Goal: Navigation & Orientation: Find specific page/section

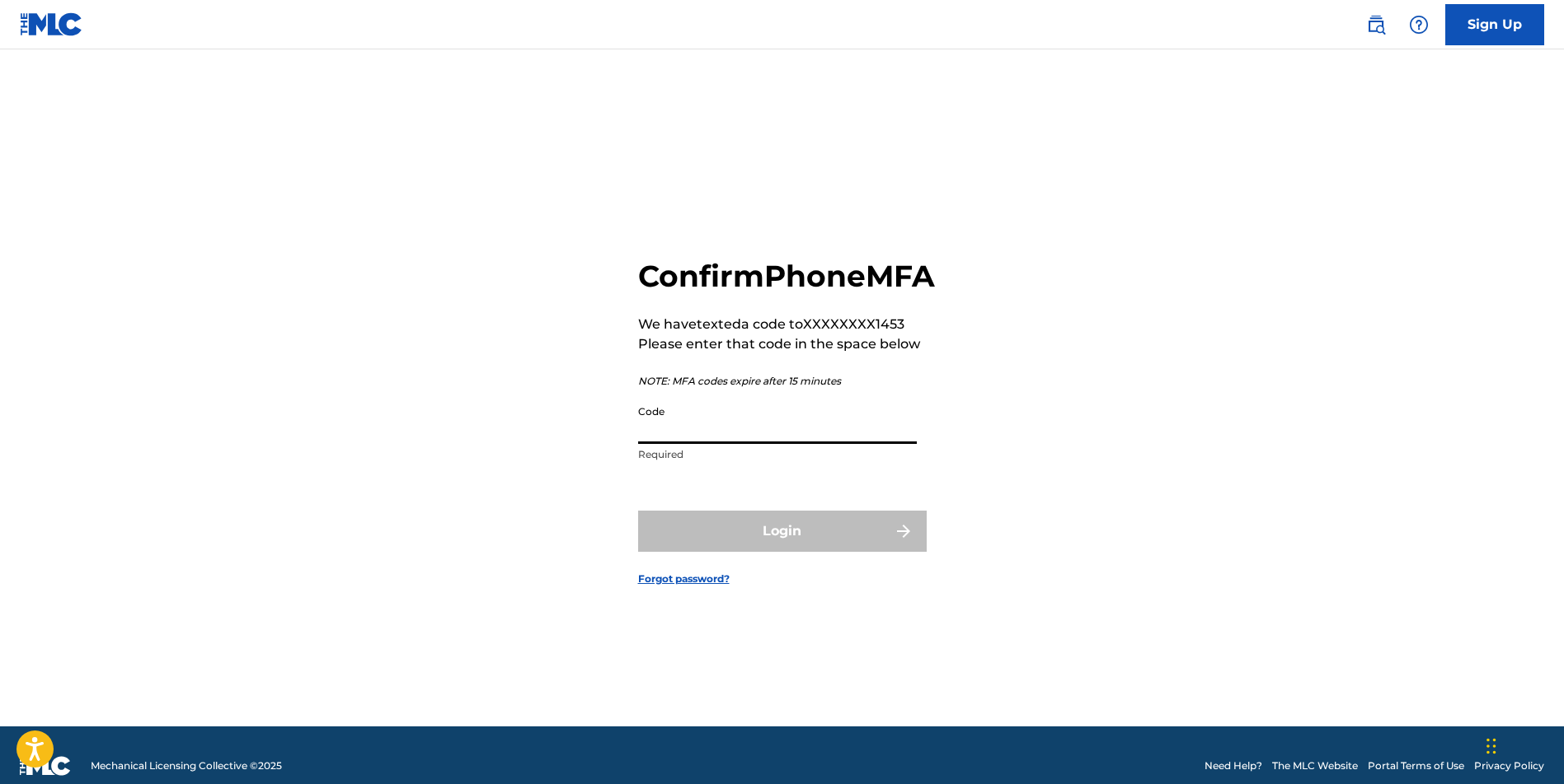
click at [843, 444] on input "Code" at bounding box center [777, 420] width 278 height 47
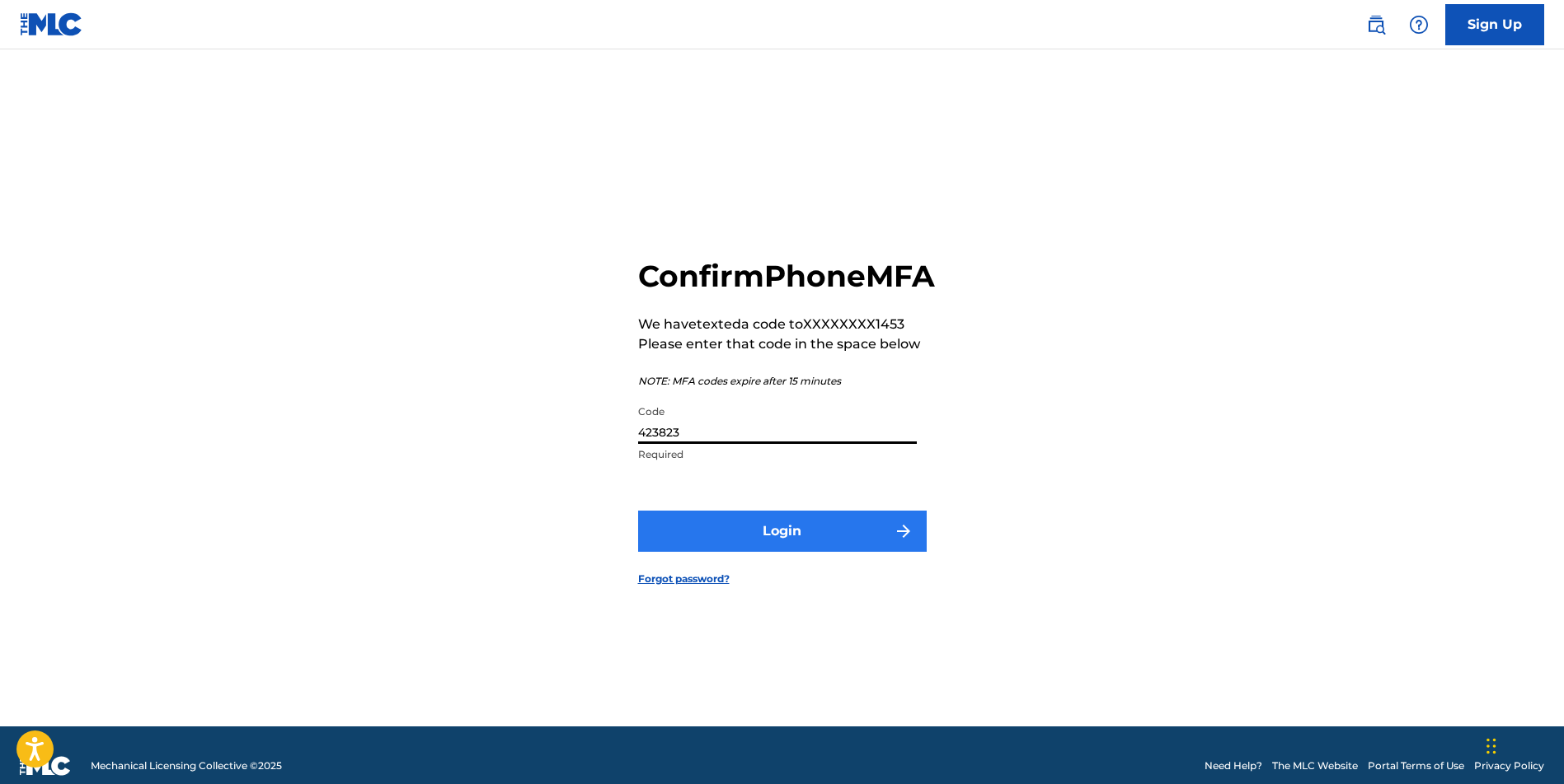
type input "423823"
click at [805, 552] on button "Login" at bounding box center [782, 531] width 288 height 41
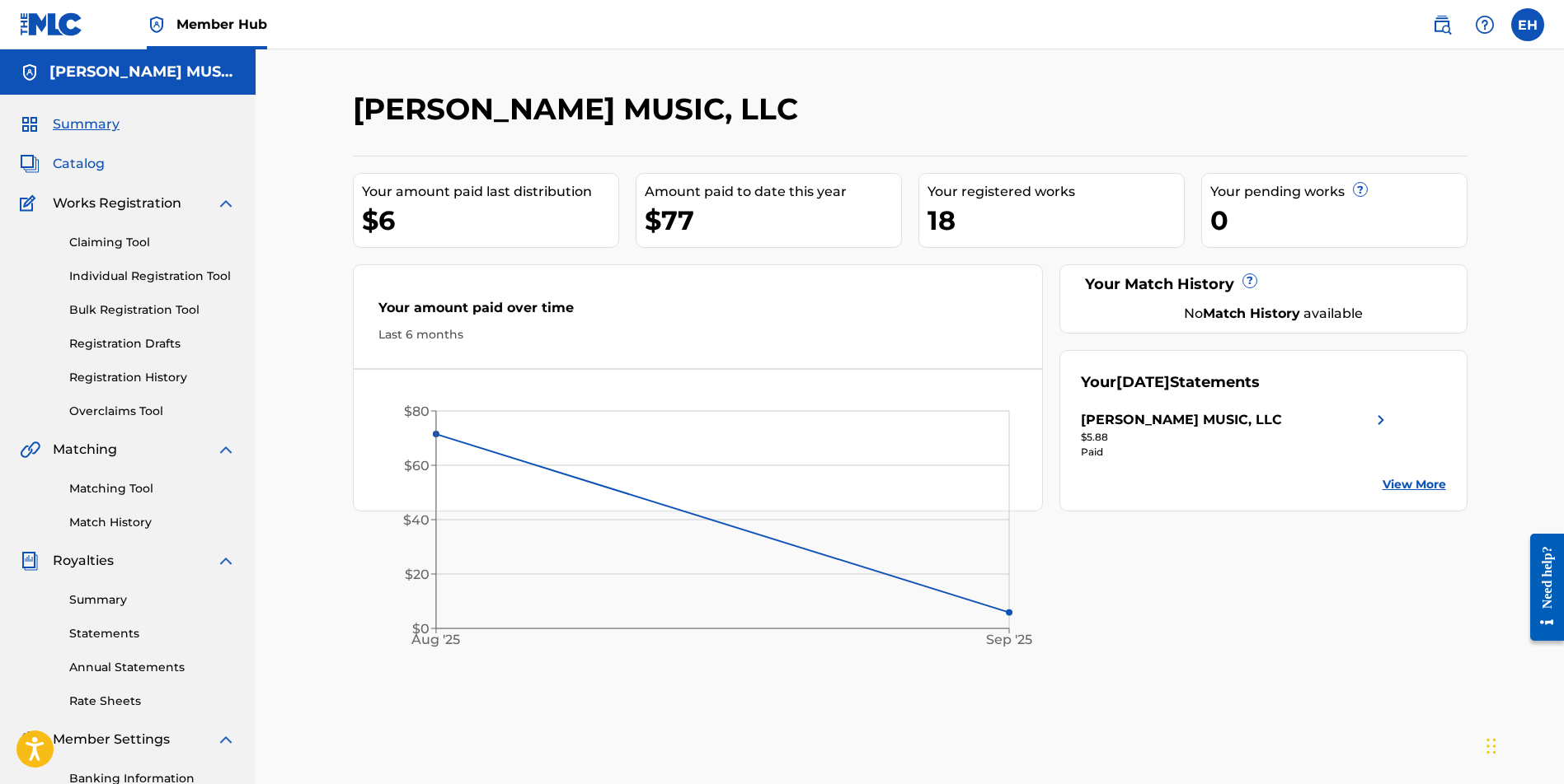
click at [86, 163] on span "Catalog" at bounding box center [79, 164] width 52 height 20
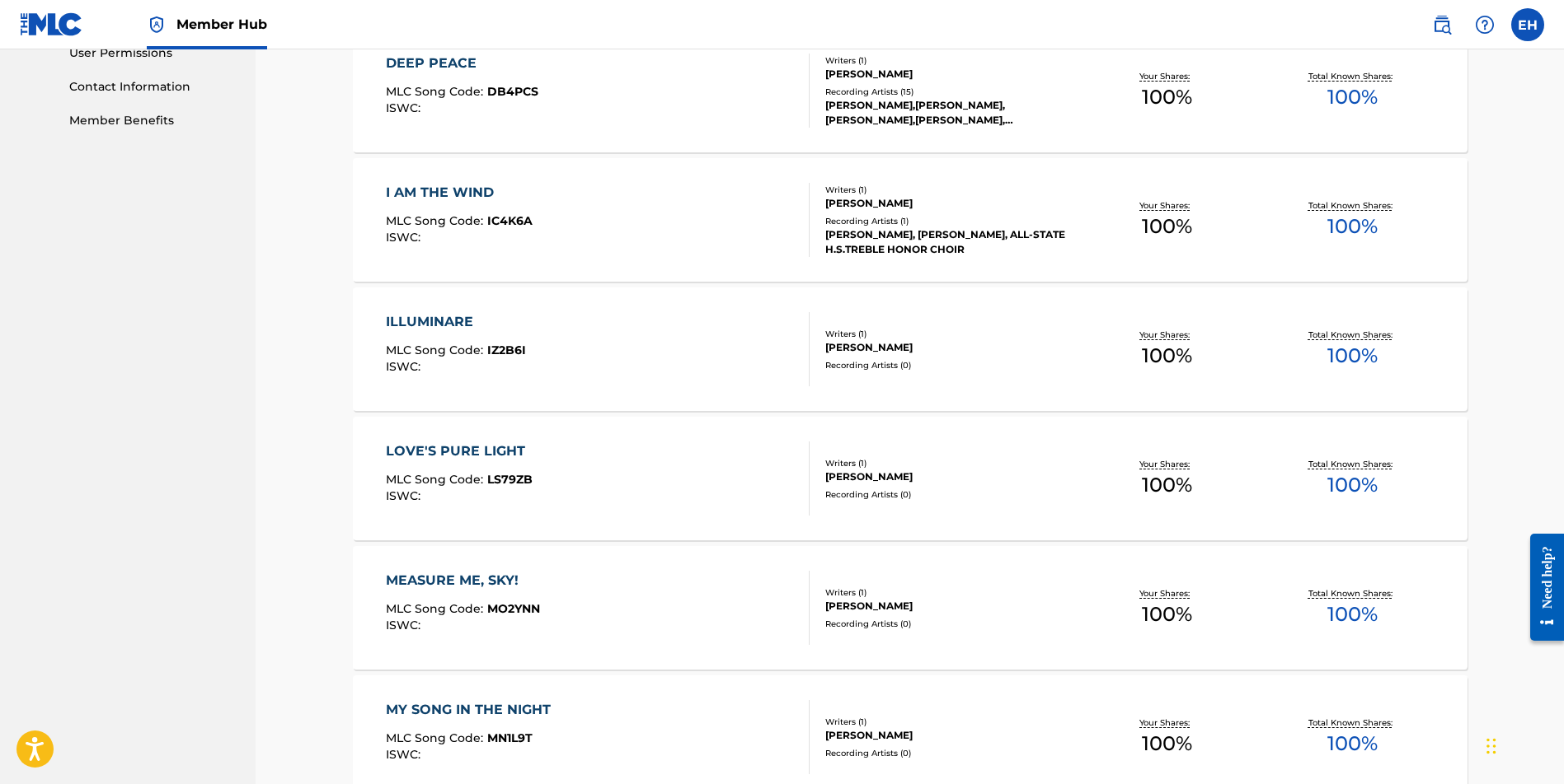
scroll to position [1102, 0]
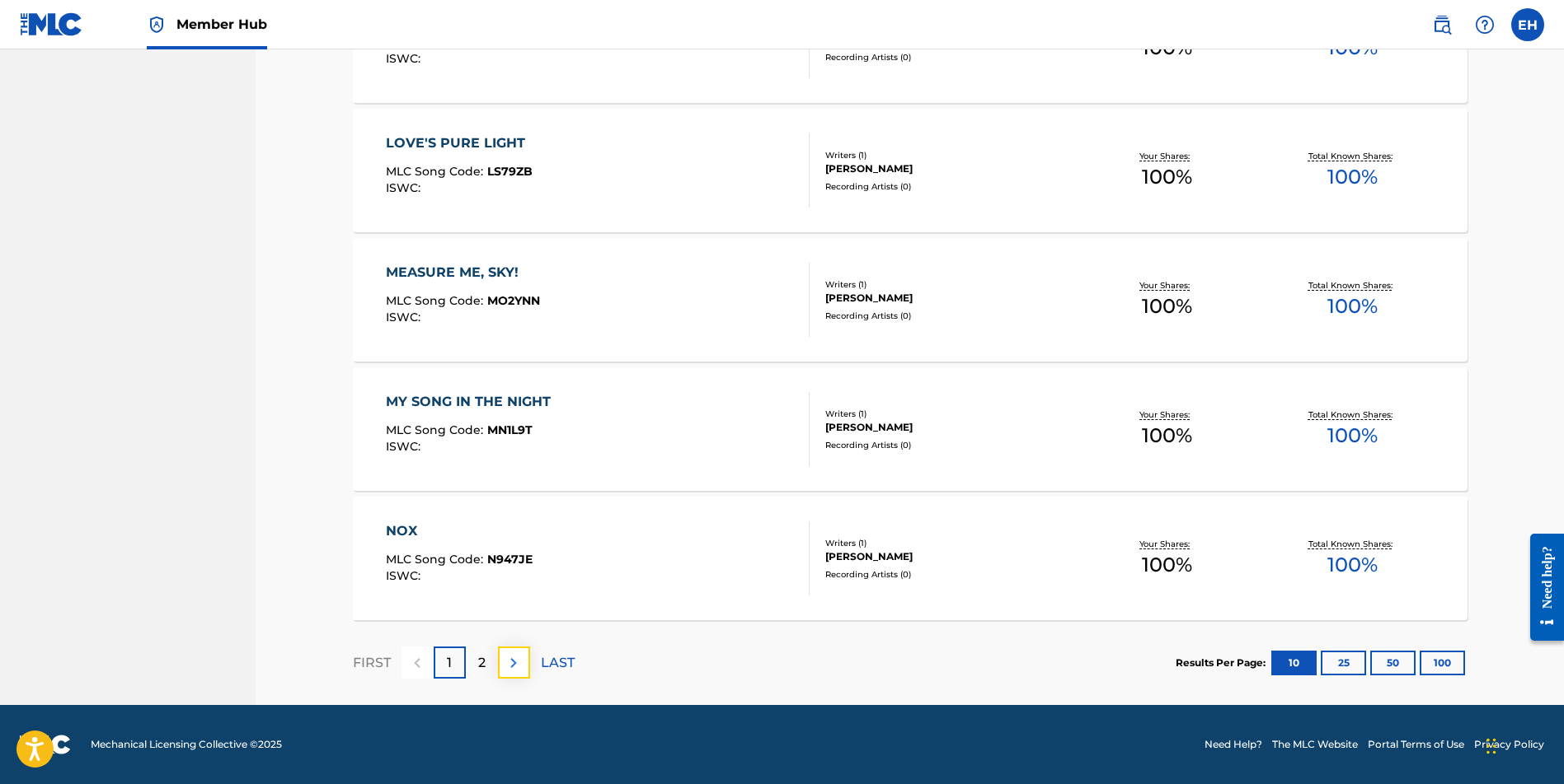
click at [521, 664] on img at bounding box center [514, 663] width 20 height 20
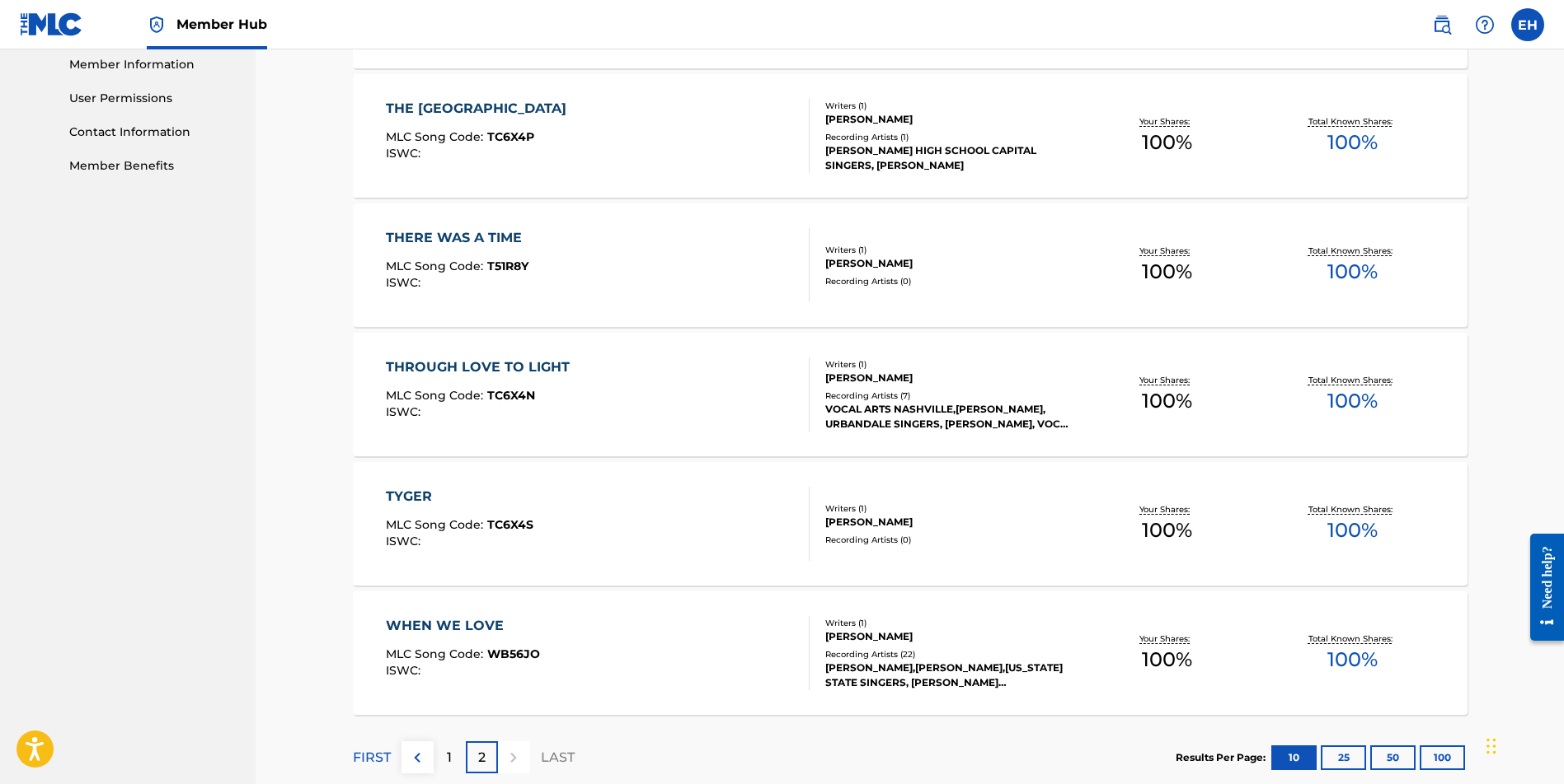
scroll to position [843, 0]
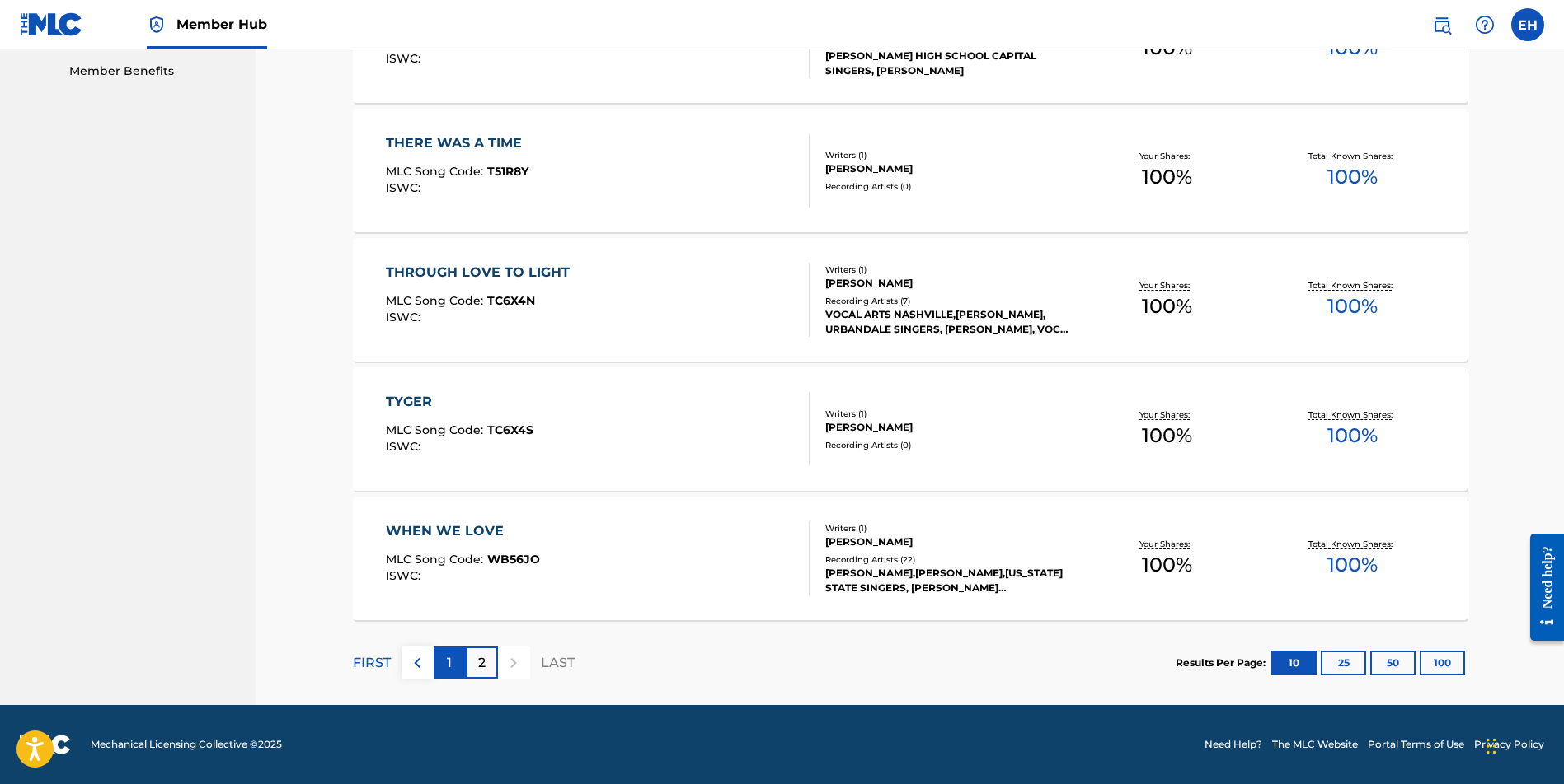
click at [454, 667] on div "1" at bounding box center [449, 662] width 32 height 32
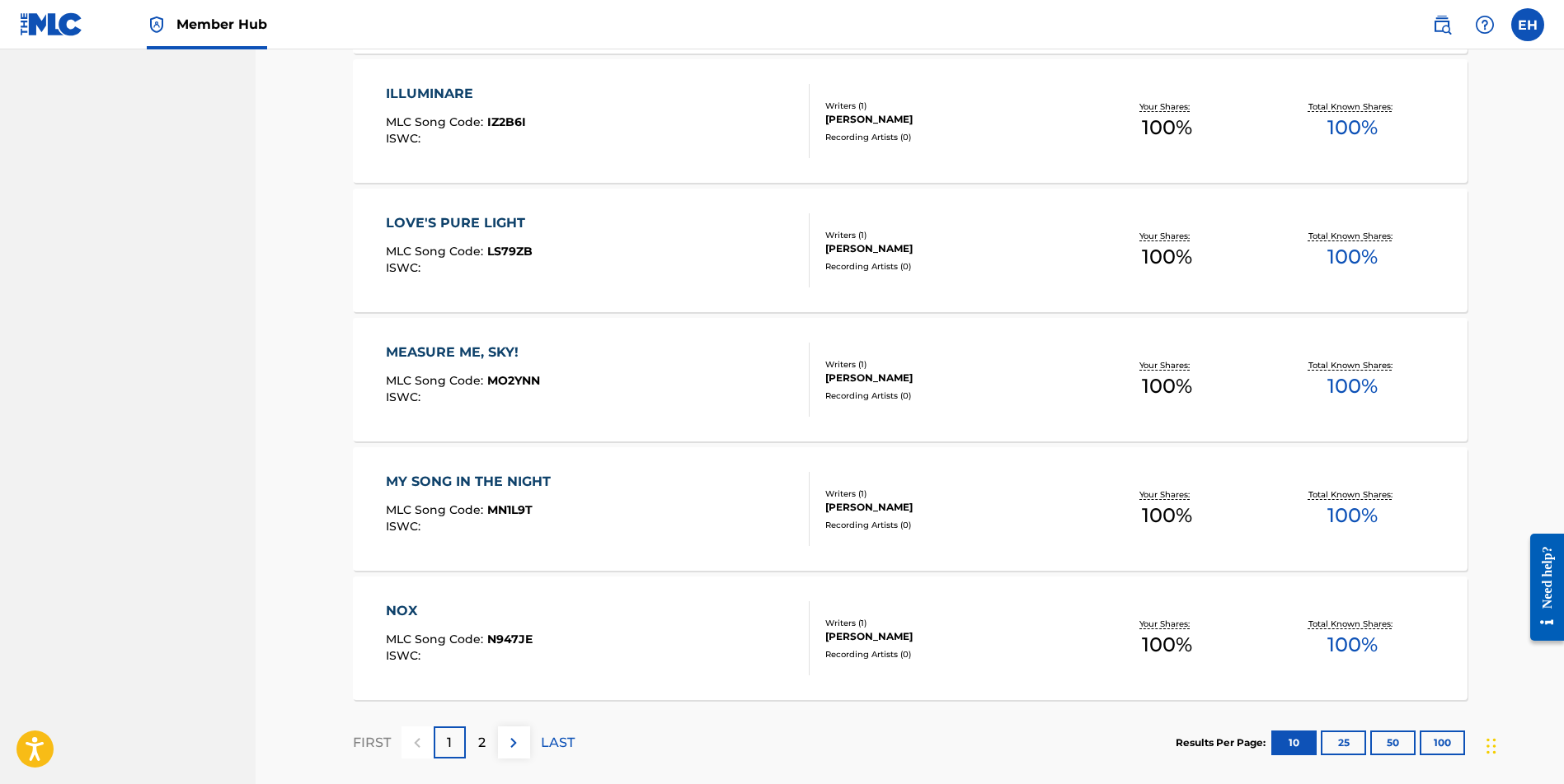
scroll to position [1102, 0]
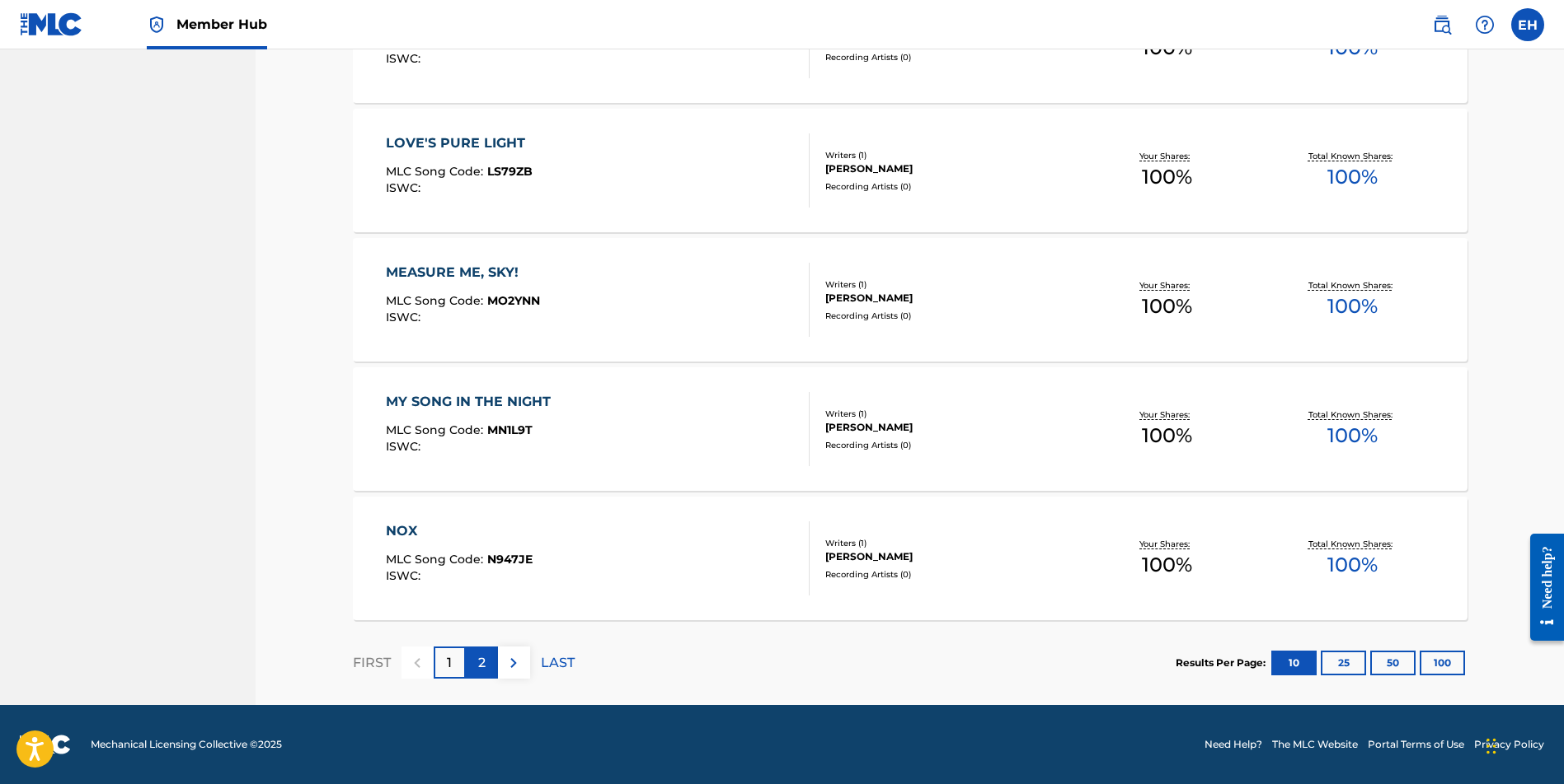
click at [486, 666] on div "2" at bounding box center [481, 662] width 32 height 32
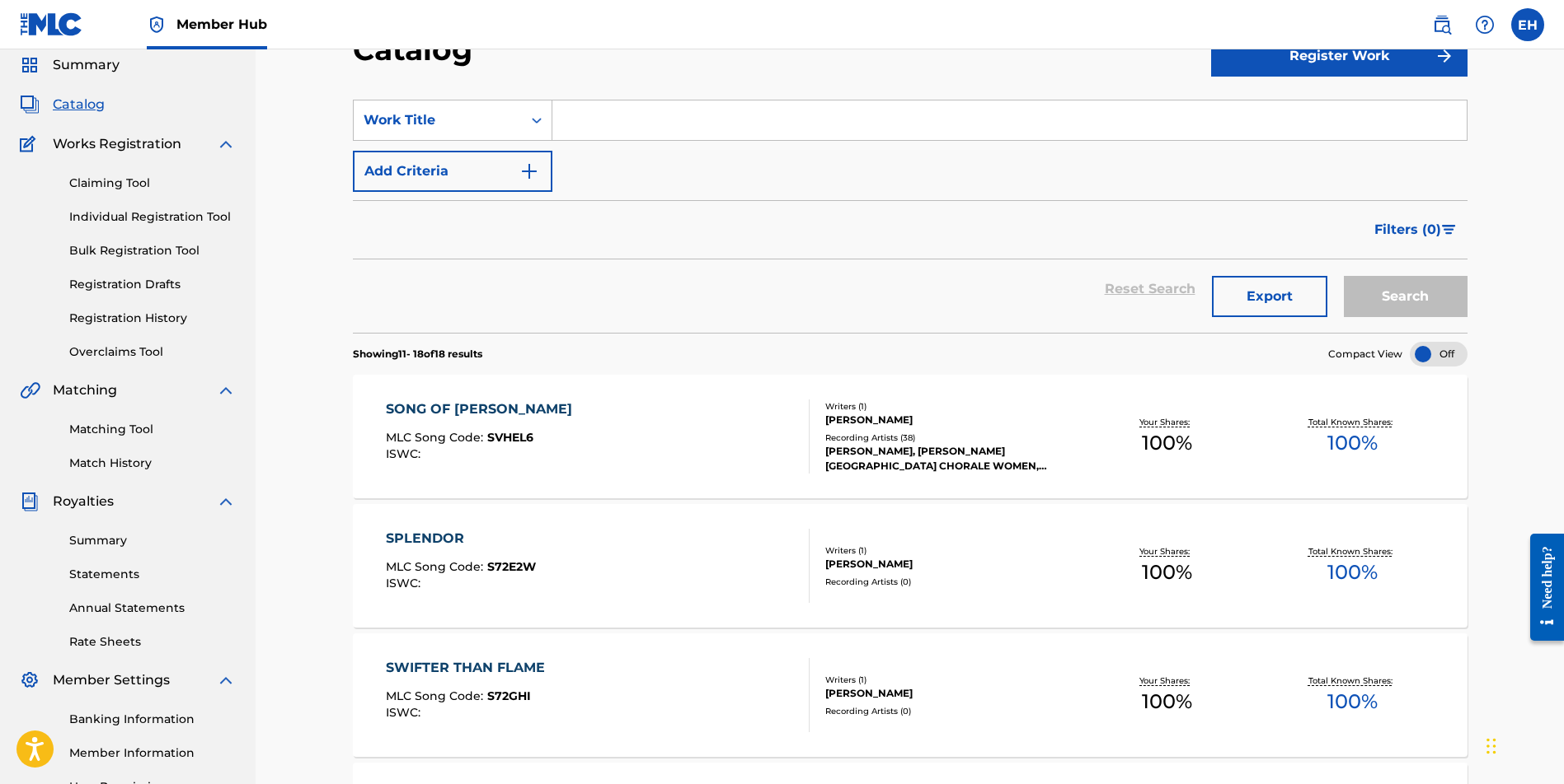
scroll to position [0, 0]
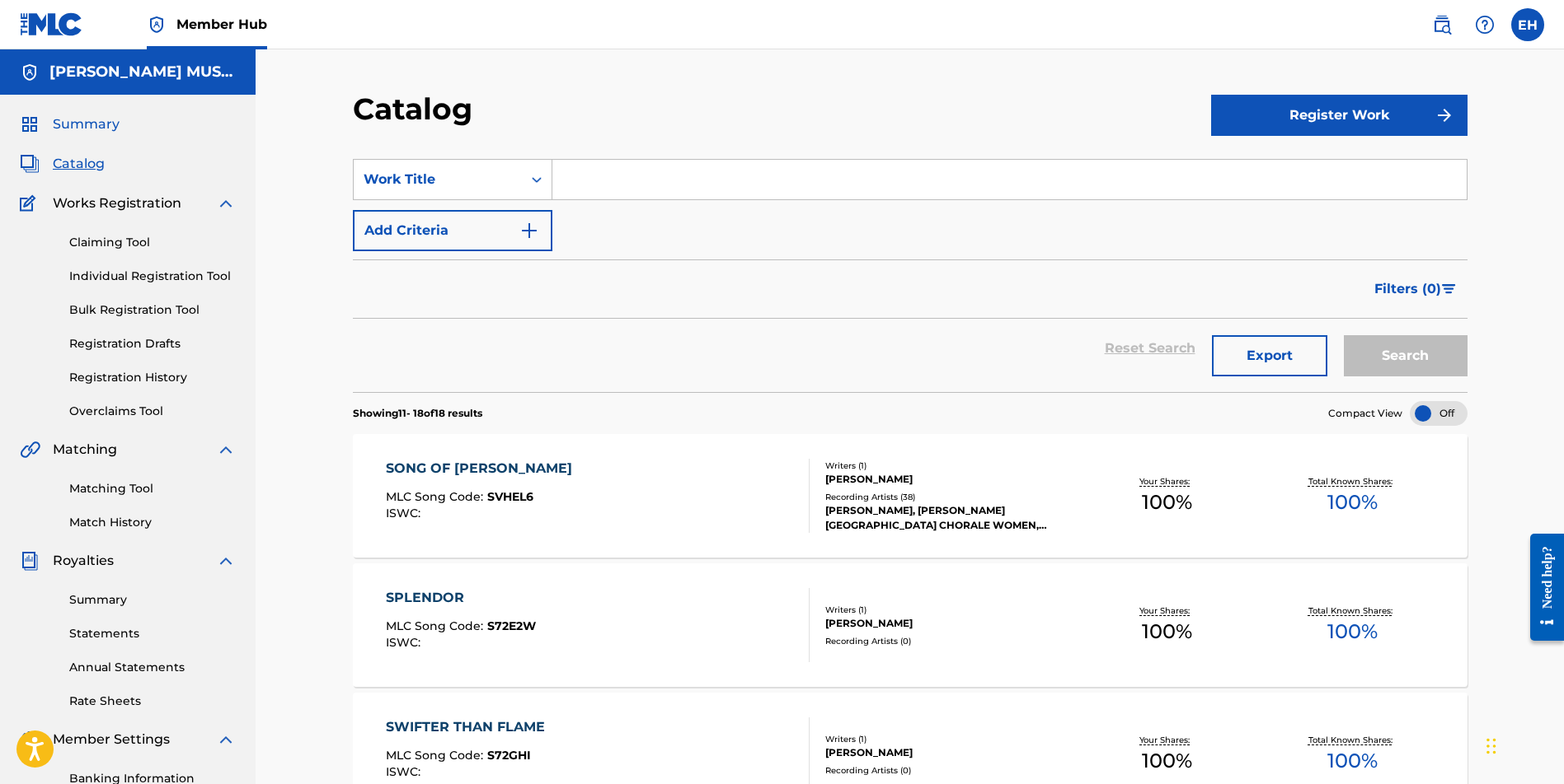
click at [96, 127] on span "Summary" at bounding box center [86, 124] width 67 height 20
